Goal: Task Accomplishment & Management: Use online tool/utility

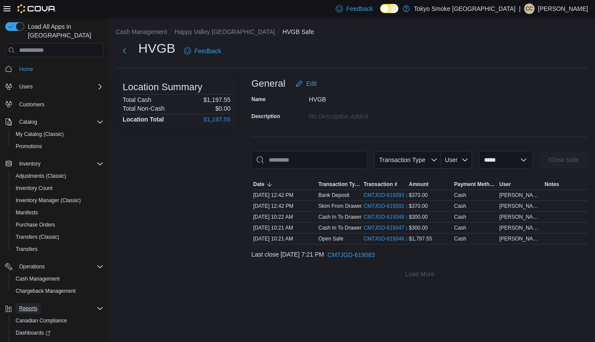
click at [23, 305] on span "Reports" at bounding box center [28, 308] width 18 height 7
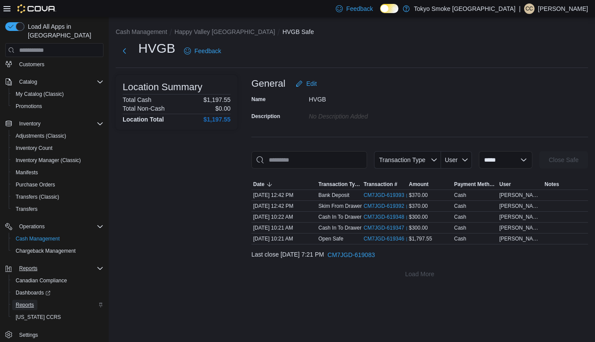
click at [25, 301] on span "Reports" at bounding box center [25, 304] width 18 height 7
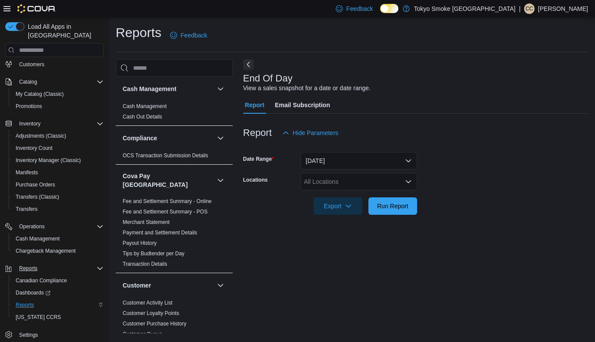
click at [408, 185] on div "All Locations" at bounding box center [359, 181] width 117 height 17
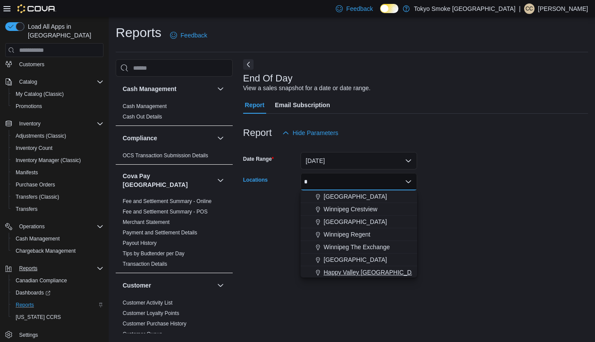
type input "*"
click at [359, 274] on span "Happy Valley Goose Bay" at bounding box center [374, 272] width 101 height 9
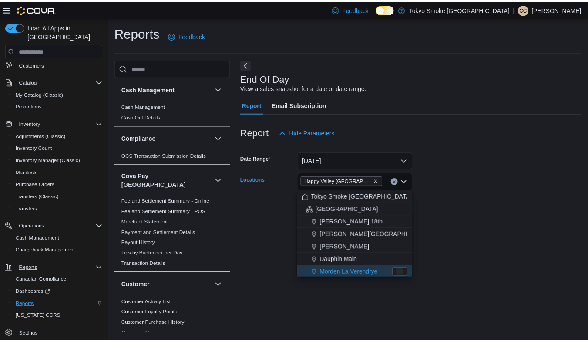
scroll to position [1, 0]
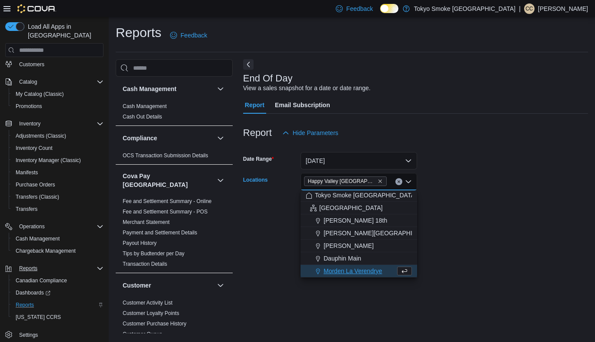
click at [493, 251] on div "End Of Day View a sales snapshot for a date or date range. Report Email Subscri…" at bounding box center [415, 196] width 345 height 274
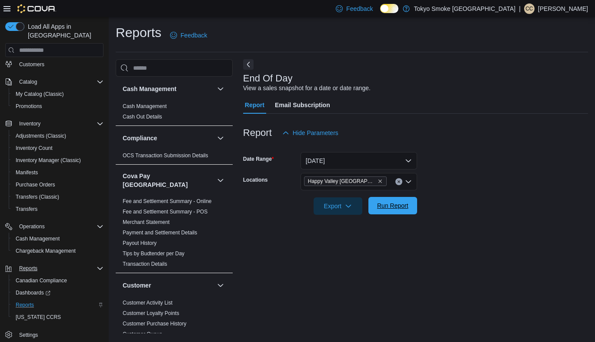
click at [379, 209] on span "Run Report" at bounding box center [392, 205] width 31 height 9
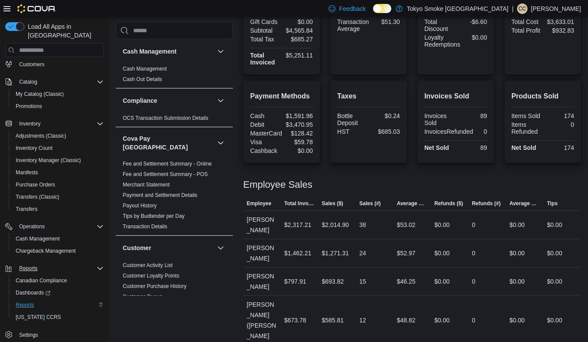
scroll to position [248, 0]
